Goal: Navigation & Orientation: Find specific page/section

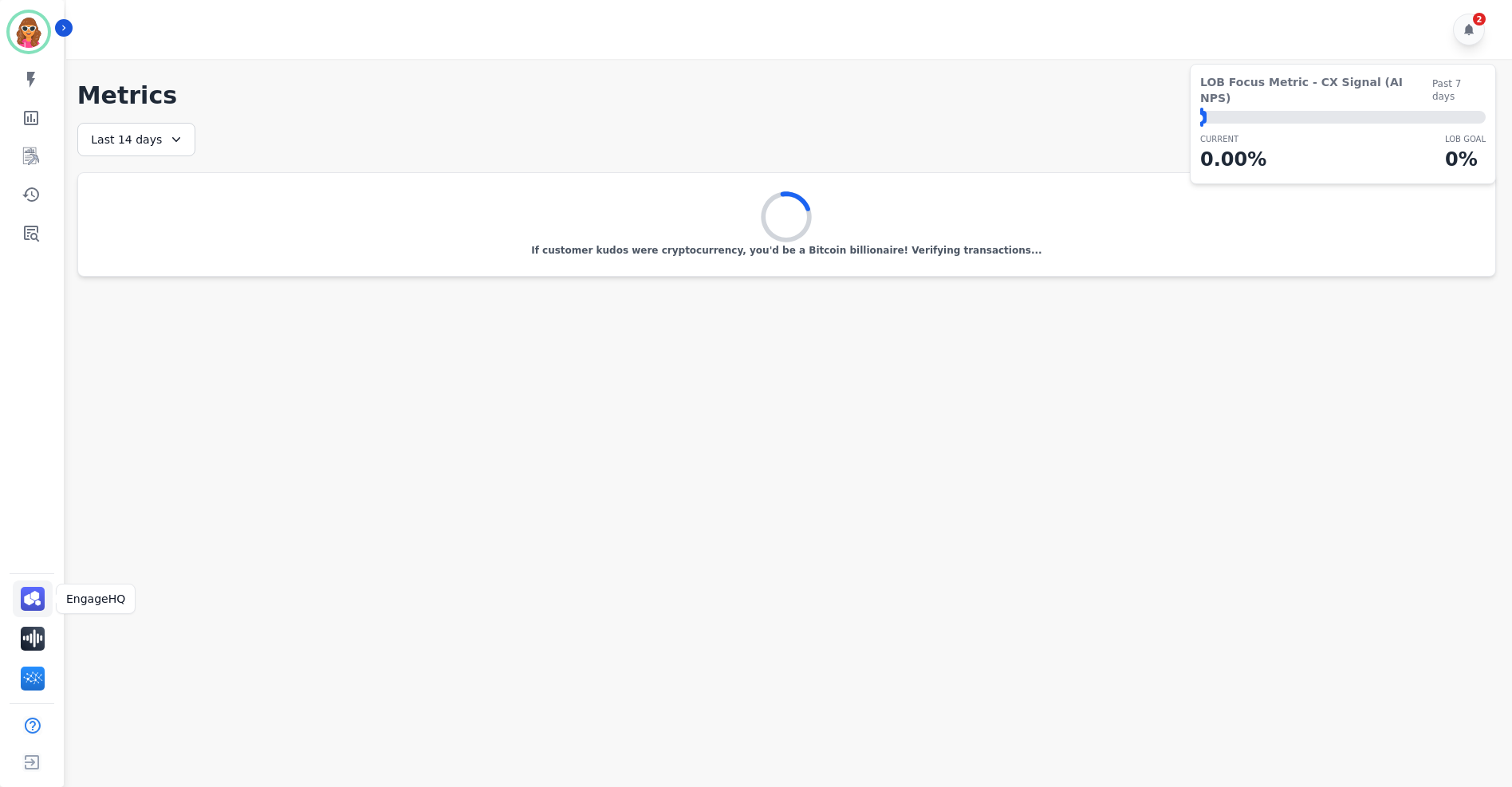
click at [32, 595] on img "Sidebar" at bounding box center [32, 599] width 24 height 24
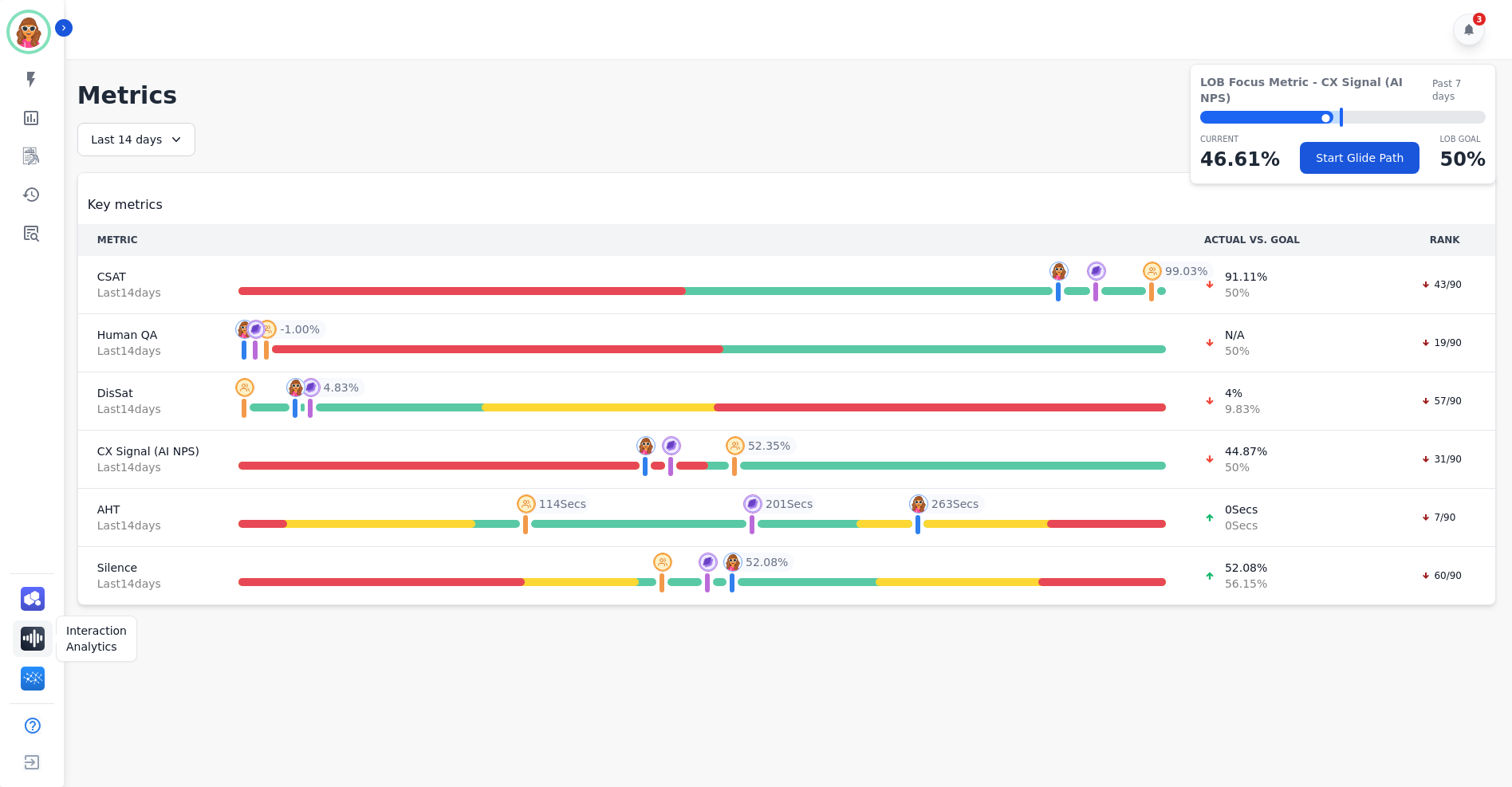
click at [41, 645] on img "Sidebar" at bounding box center [32, 639] width 24 height 24
